Goal: Task Accomplishment & Management: Complete application form

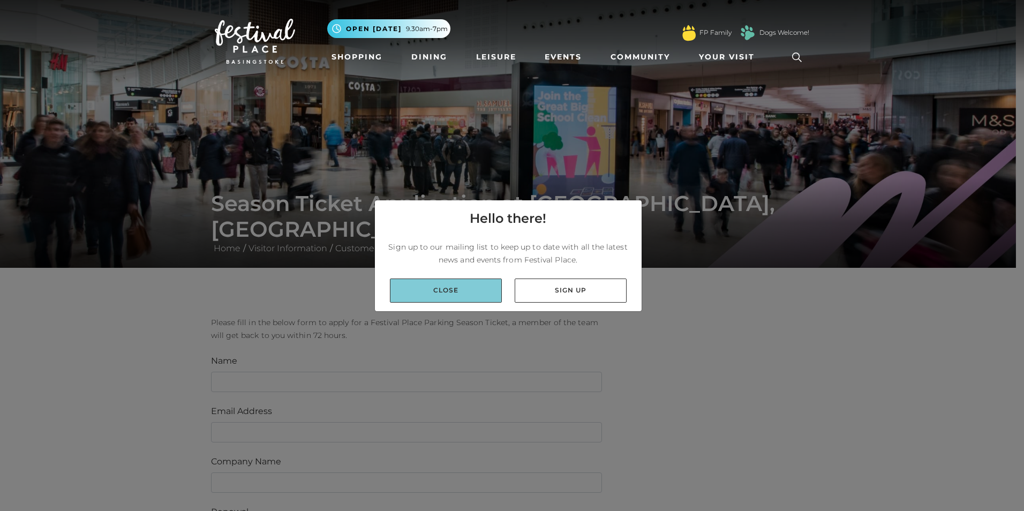
click at [458, 298] on link "Close" at bounding box center [446, 290] width 112 height 24
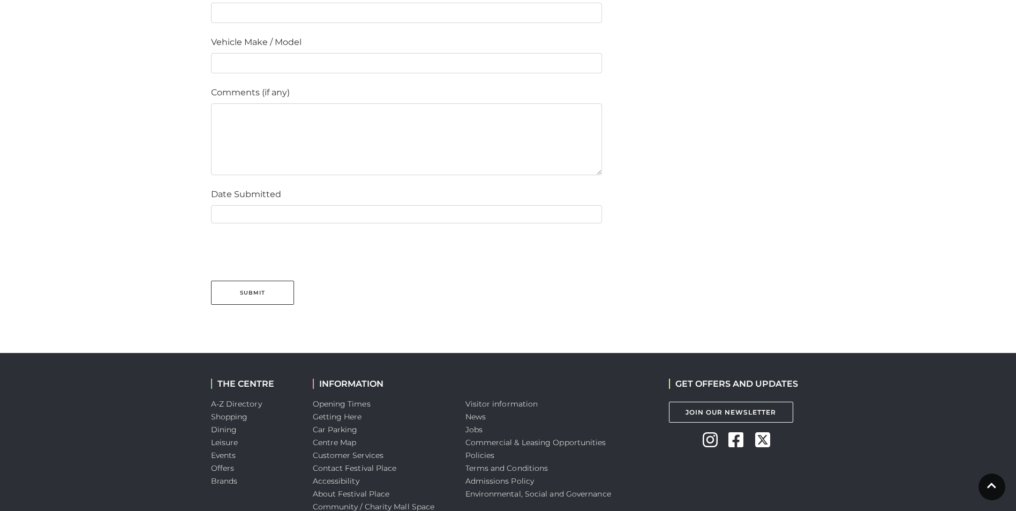
scroll to position [974, 0]
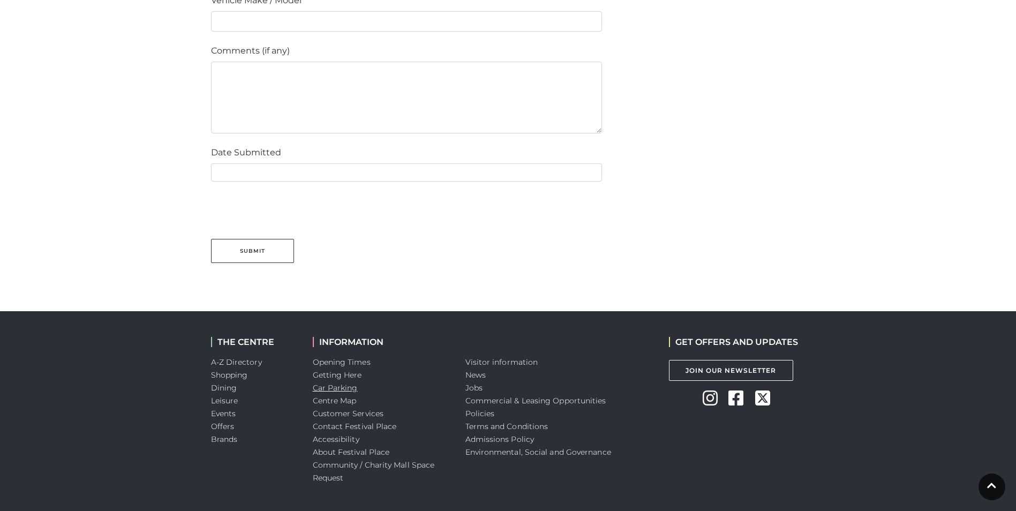
click at [329, 384] on link "Car Parking" at bounding box center [335, 388] width 45 height 10
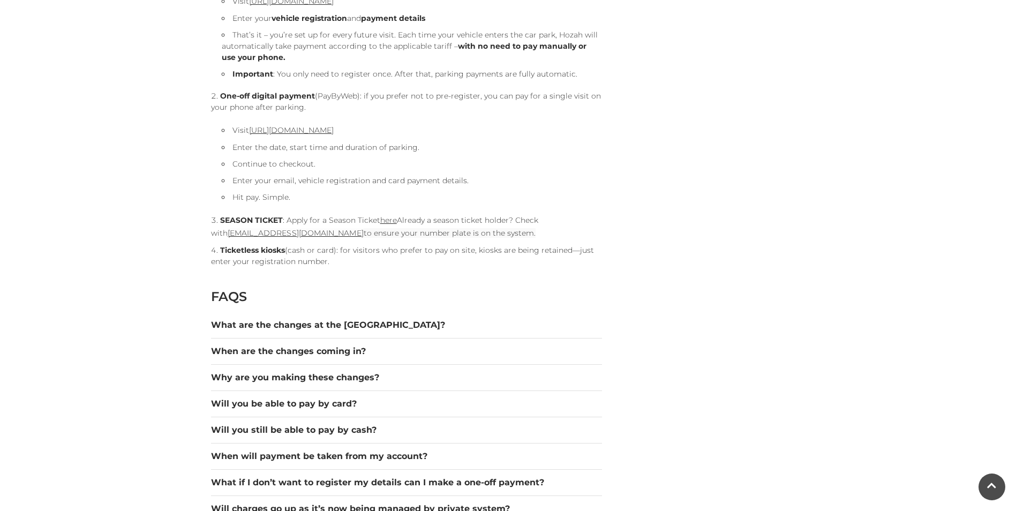
scroll to position [1262, 0]
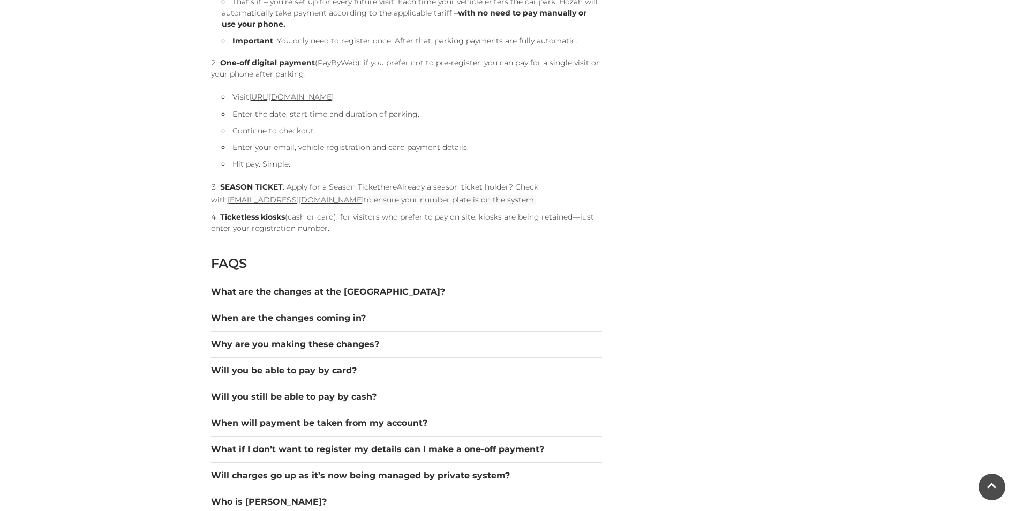
click at [388, 190] on link "here" at bounding box center [388, 187] width 17 height 10
